Goal: Task Accomplishment & Management: Use online tool/utility

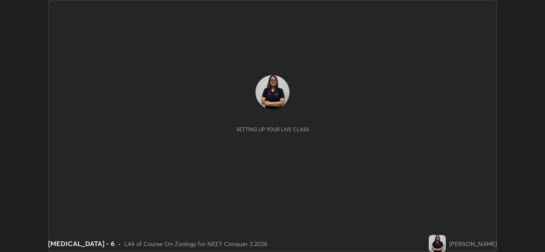
scroll to position [252, 544]
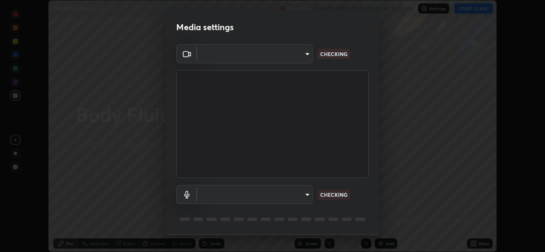
type input "9788daf0cbf52dd0d374ba9f0d4f11576c03820bc15fcf9a4a11f890b69d92bf"
type input "345f5d8304a1ab30e3d14ed5696ced08ebab0189725ef91838db04cd8f5619d4"
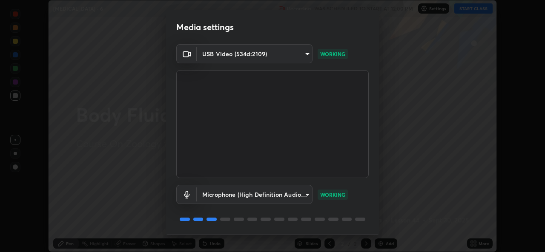
scroll to position [27, 0]
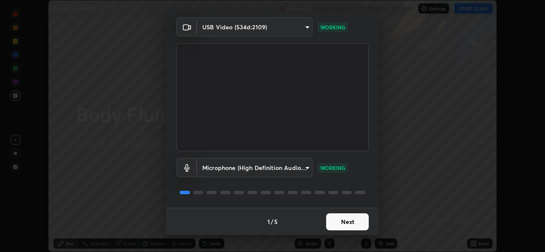
click at [343, 223] on button "Next" at bounding box center [347, 222] width 43 height 17
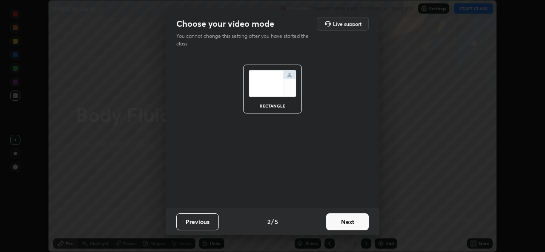
scroll to position [0, 0]
click at [344, 227] on button "Next" at bounding box center [347, 222] width 43 height 17
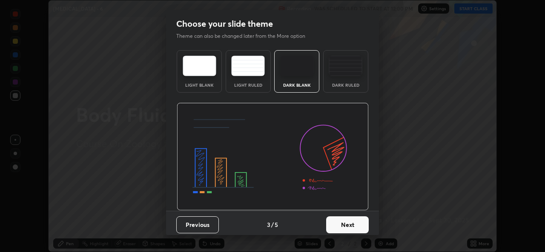
click at [347, 227] on button "Next" at bounding box center [347, 225] width 43 height 17
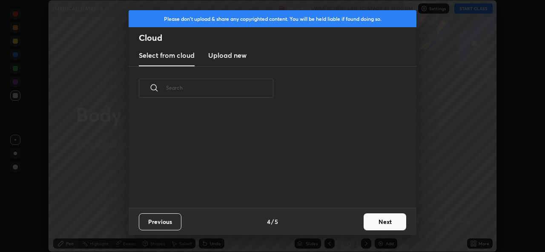
click at [373, 225] on button "Next" at bounding box center [384, 222] width 43 height 17
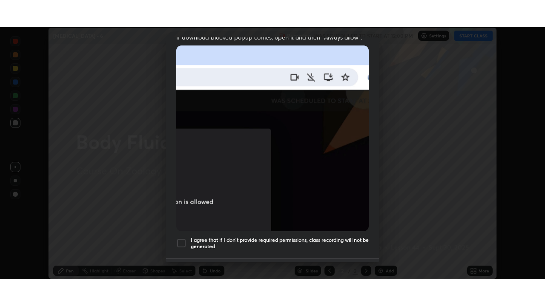
scroll to position [200, 0]
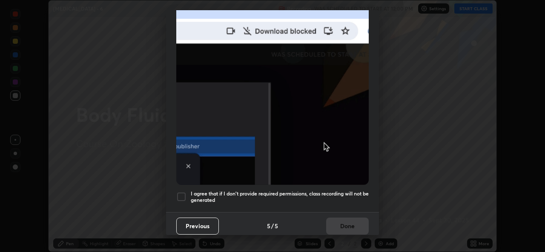
click at [180, 192] on div at bounding box center [181, 197] width 10 height 10
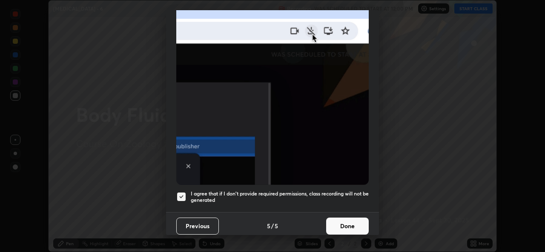
click at [340, 220] on button "Done" at bounding box center [347, 226] width 43 height 17
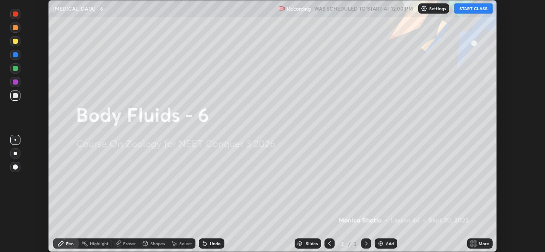
click at [480, 9] on button "START CLASS" at bounding box center [473, 8] width 38 height 10
click at [482, 242] on div "More" at bounding box center [483, 244] width 11 height 4
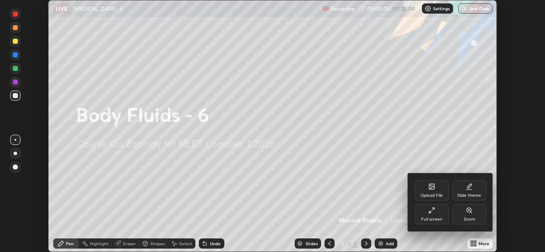
click at [432, 213] on icon at bounding box center [431, 210] width 7 height 7
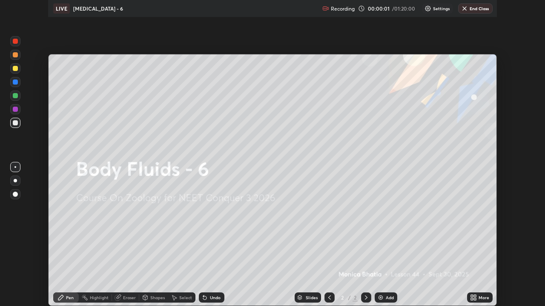
scroll to position [306, 545]
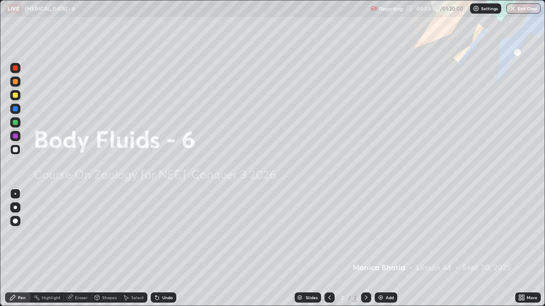
click at [392, 252] on div "Add" at bounding box center [385, 298] width 23 height 10
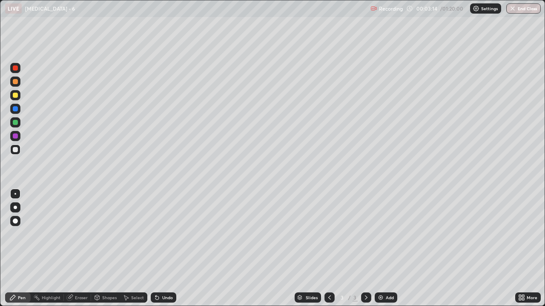
click at [15, 208] on div at bounding box center [15, 207] width 3 height 3
click at [388, 252] on div "Add" at bounding box center [390, 298] width 8 height 4
click at [11, 85] on div at bounding box center [15, 82] width 10 height 10
click at [79, 252] on div "Eraser" at bounding box center [81, 298] width 13 height 4
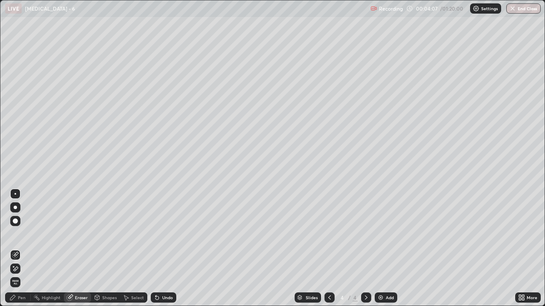
click at [18, 252] on div "Pen" at bounding box center [22, 298] width 8 height 4
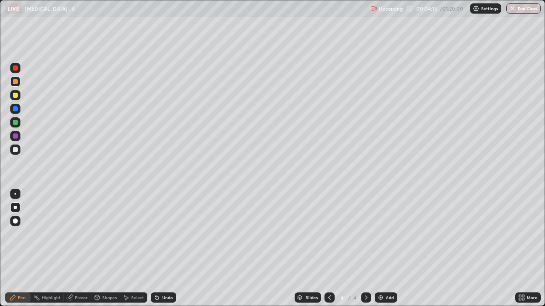
click at [16, 136] on div at bounding box center [15, 136] width 5 height 5
click at [81, 252] on div "Eraser" at bounding box center [81, 298] width 13 height 4
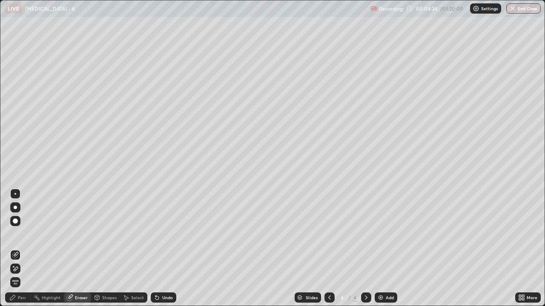
click at [21, 252] on div "Pen" at bounding box center [22, 298] width 8 height 4
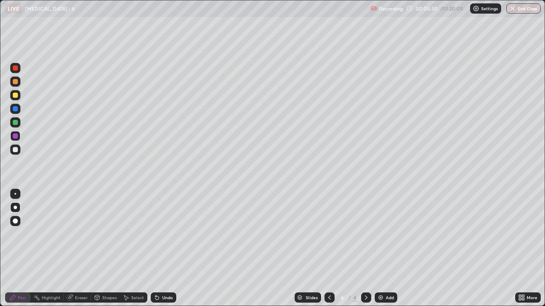
click at [332, 252] on div at bounding box center [329, 298] width 10 height 10
click at [384, 252] on div "Add" at bounding box center [385, 298] width 23 height 10
click at [388, 252] on div "Add" at bounding box center [390, 298] width 8 height 4
click at [13, 124] on div at bounding box center [15, 122] width 5 height 5
click at [369, 252] on div at bounding box center [366, 298] width 10 height 10
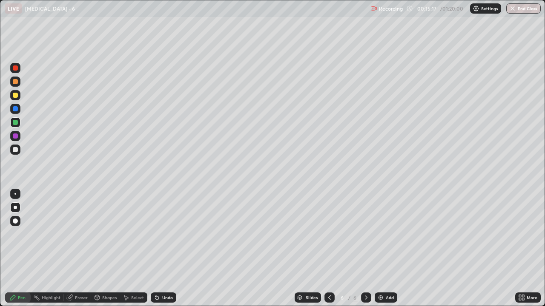
click at [16, 113] on div at bounding box center [15, 109] width 10 height 10
click at [20, 105] on div at bounding box center [15, 109] width 10 height 10
click at [19, 83] on div at bounding box center [15, 82] width 10 height 10
click at [393, 252] on div "Add" at bounding box center [385, 298] width 23 height 10
click at [329, 252] on icon at bounding box center [329, 297] width 7 height 7
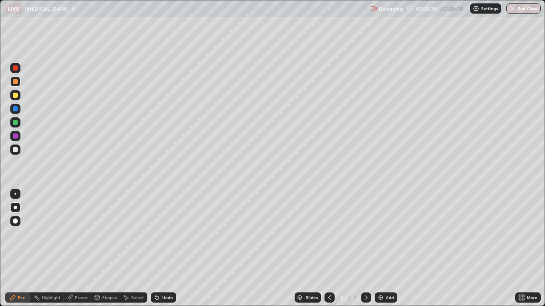
click at [328, 252] on icon at bounding box center [329, 297] width 7 height 7
click at [368, 252] on div at bounding box center [366, 298] width 10 height 10
click at [386, 252] on div "Add" at bounding box center [385, 298] width 23 height 10
click at [19, 153] on div at bounding box center [15, 150] width 10 height 10
click at [78, 252] on div "Eraser" at bounding box center [77, 298] width 27 height 10
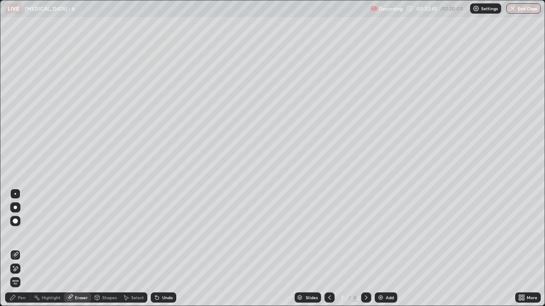
click at [14, 252] on icon at bounding box center [12, 297] width 7 height 7
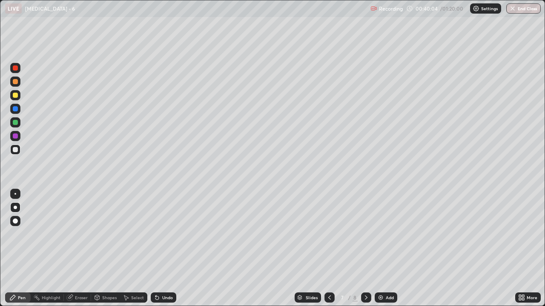
click at [391, 252] on div "Add" at bounding box center [390, 298] width 8 height 4
click at [14, 98] on div at bounding box center [15, 95] width 10 height 10
click at [15, 137] on div at bounding box center [15, 136] width 5 height 5
click at [365, 252] on icon at bounding box center [366, 297] width 7 height 7
click at [329, 252] on div at bounding box center [329, 298] width 10 height 10
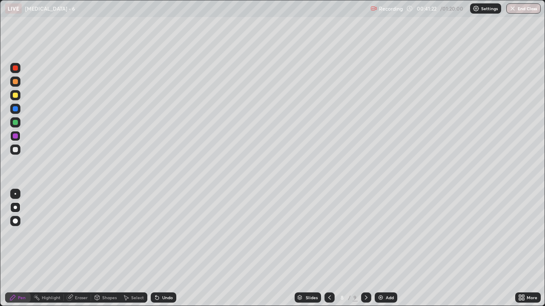
click at [380, 252] on img at bounding box center [380, 297] width 7 height 7
click at [17, 97] on div at bounding box center [15, 95] width 5 height 5
click at [147, 252] on div "Undo" at bounding box center [161, 297] width 29 height 17
click at [17, 86] on div at bounding box center [15, 82] width 10 height 10
click at [77, 252] on div "Eraser" at bounding box center [77, 298] width 27 height 10
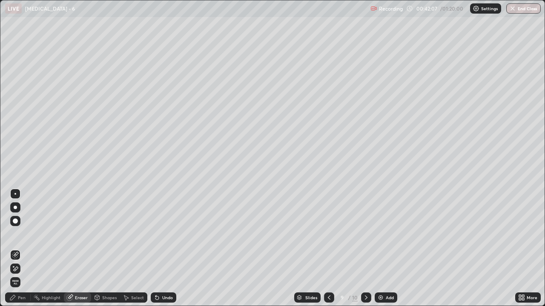
click at [17, 252] on div "Pen" at bounding box center [18, 298] width 26 height 10
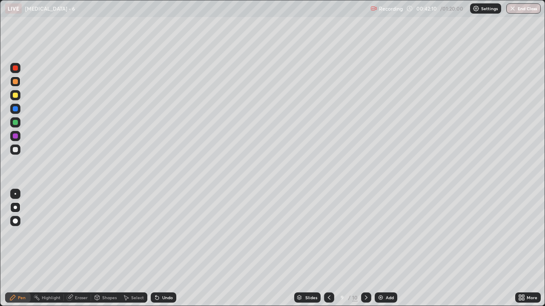
click at [14, 97] on div at bounding box center [15, 95] width 5 height 5
click at [15, 124] on div at bounding box center [15, 122] width 5 height 5
click at [16, 99] on div at bounding box center [15, 95] width 10 height 10
click at [15, 123] on div at bounding box center [15, 122] width 5 height 5
click at [15, 109] on div at bounding box center [15, 108] width 5 height 5
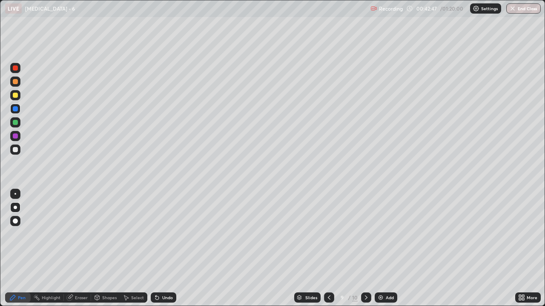
click at [19, 141] on div at bounding box center [15, 136] width 10 height 14
click at [13, 141] on div at bounding box center [15, 136] width 10 height 10
click at [14, 118] on div at bounding box center [15, 122] width 10 height 10
click at [13, 110] on div at bounding box center [15, 108] width 5 height 5
click at [328, 252] on icon at bounding box center [329, 298] width 3 height 4
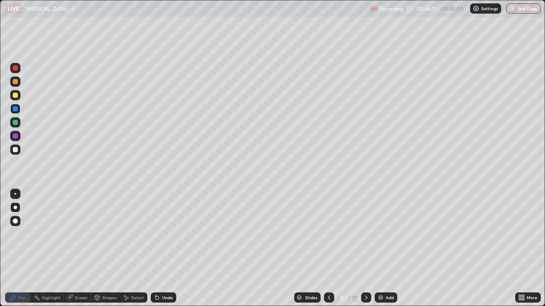
click at [88, 252] on div "Eraser" at bounding box center [77, 298] width 27 height 10
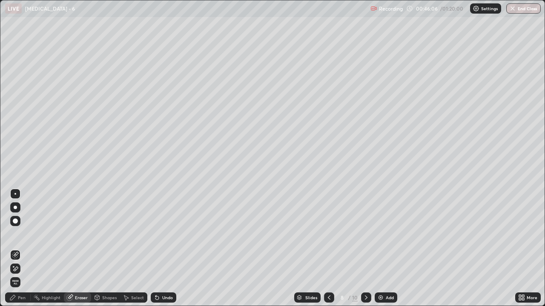
click at [19, 252] on div "Pen" at bounding box center [22, 298] width 8 height 4
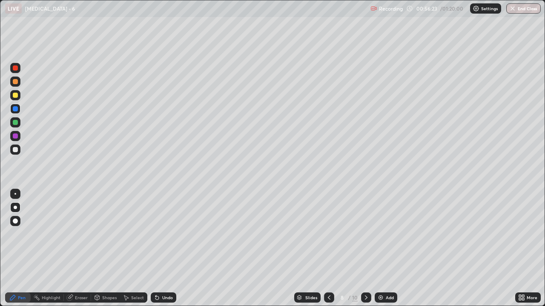
click at [387, 252] on div "Add" at bounding box center [390, 298] width 8 height 4
click at [16, 150] on div at bounding box center [15, 149] width 5 height 5
click at [329, 252] on icon at bounding box center [329, 298] width 3 height 4
click at [365, 252] on icon at bounding box center [366, 297] width 7 height 7
click at [365, 252] on icon at bounding box center [366, 298] width 3 height 4
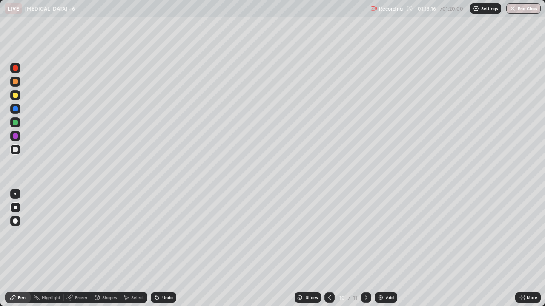
click at [17, 122] on div at bounding box center [15, 122] width 5 height 5
click at [17, 83] on div at bounding box center [15, 81] width 5 height 5
click at [16, 140] on div at bounding box center [15, 136] width 10 height 10
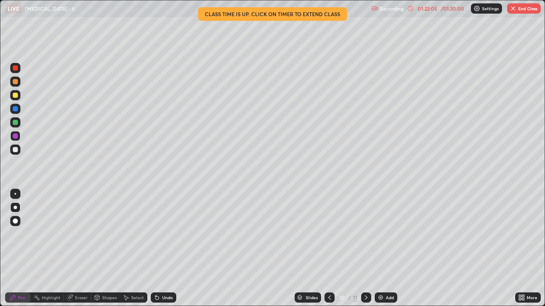
click at [531, 9] on button "End Class" at bounding box center [524, 8] width 34 height 10
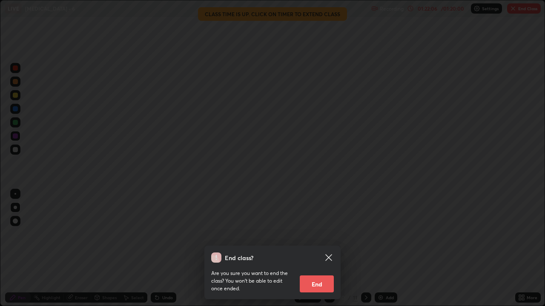
click at [320, 252] on button "End" at bounding box center [317, 284] width 34 height 17
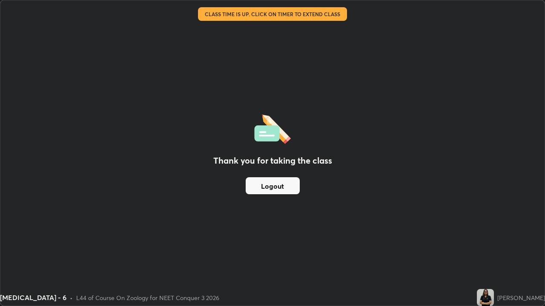
click at [321, 252] on div "Thank you for taking the class Logout" at bounding box center [272, 153] width 544 height 306
